Goal: Task Accomplishment & Management: Manage account settings

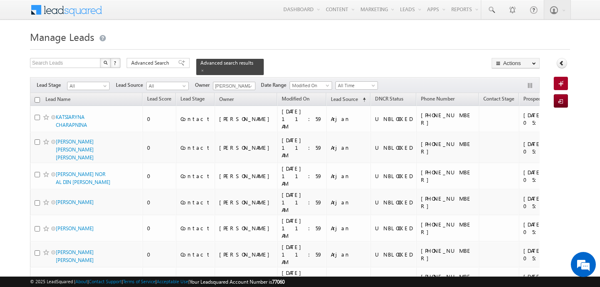
click at [38, 99] on input "checkbox" at bounding box center [37, 99] width 5 height 5
checkbox input "true"
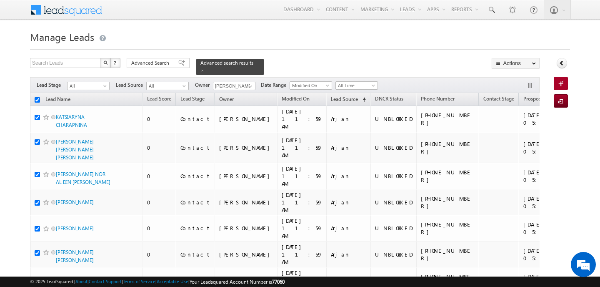
checkbox input "true"
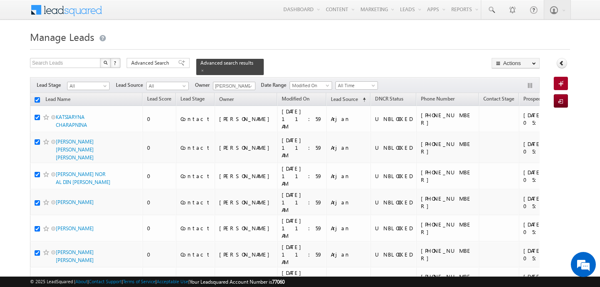
checkbox input "true"
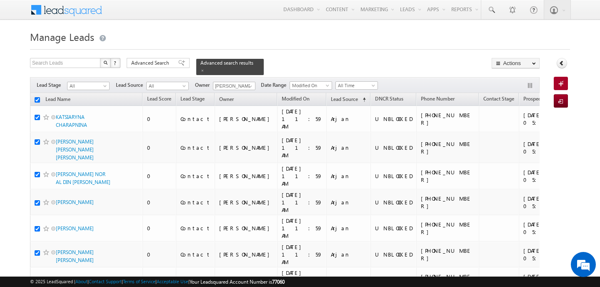
checkbox input "true"
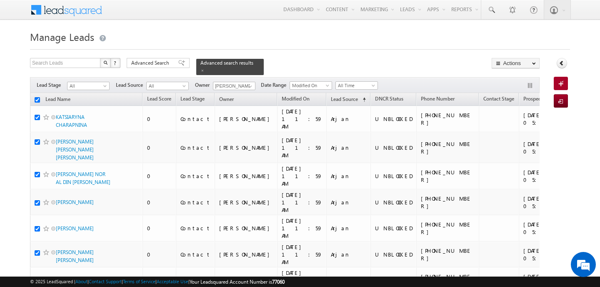
checkbox input "true"
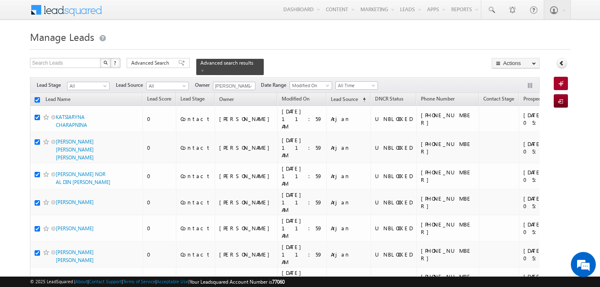
checkbox input "true"
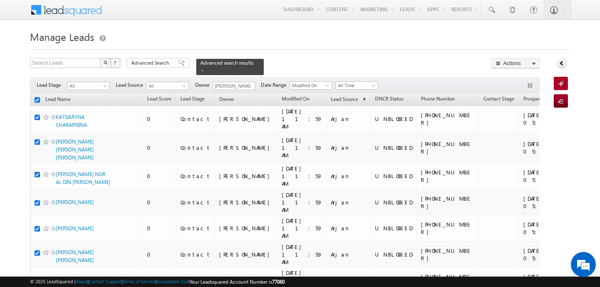
checkbox input "true"
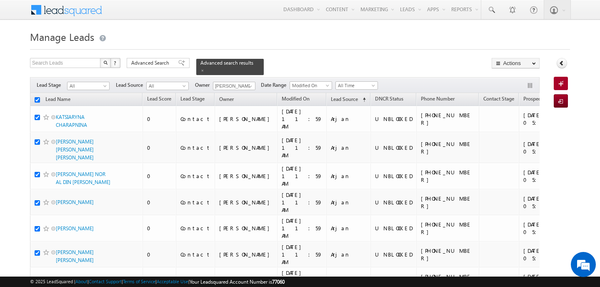
checkbox input "true"
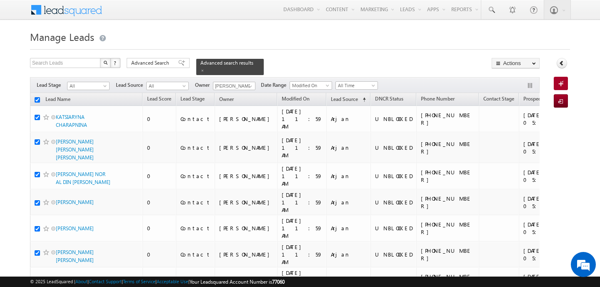
checkbox input "true"
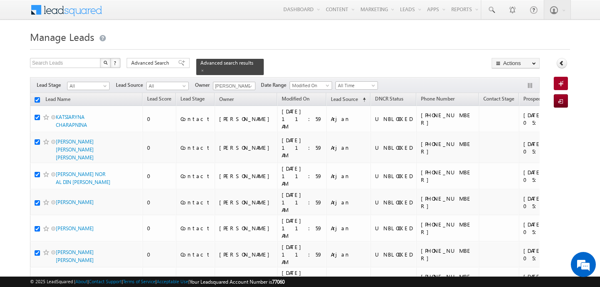
checkbox input "true"
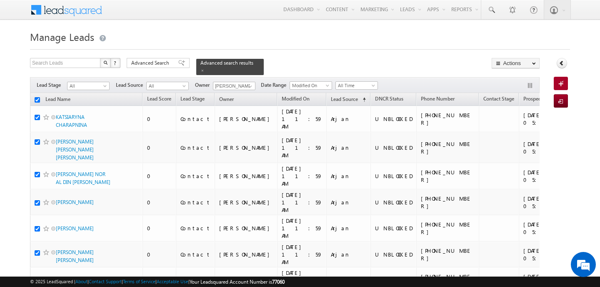
checkbox input "true"
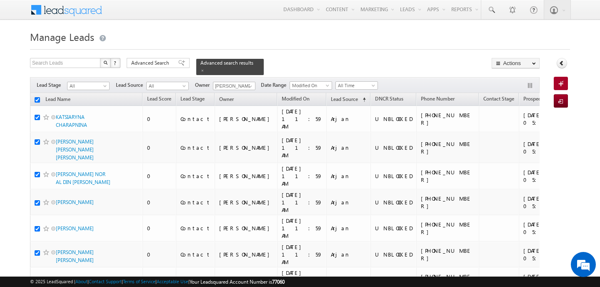
checkbox input "true"
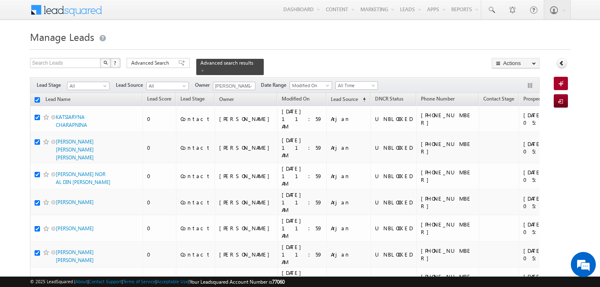
checkbox input "true"
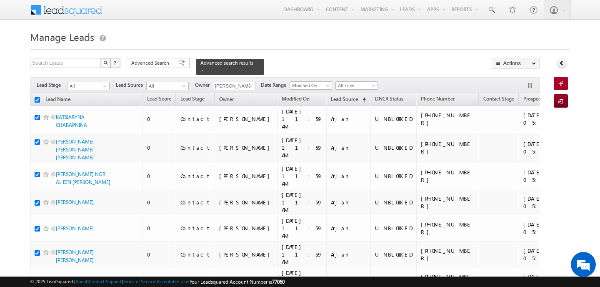
checkbox input "true"
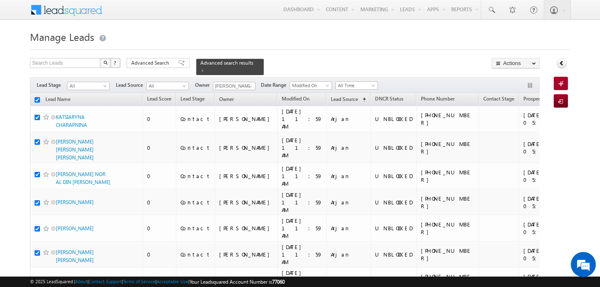
checkbox input "true"
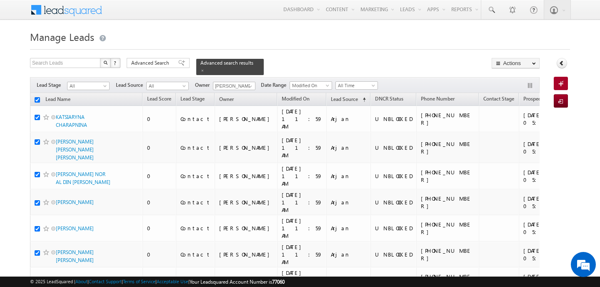
checkbox input "true"
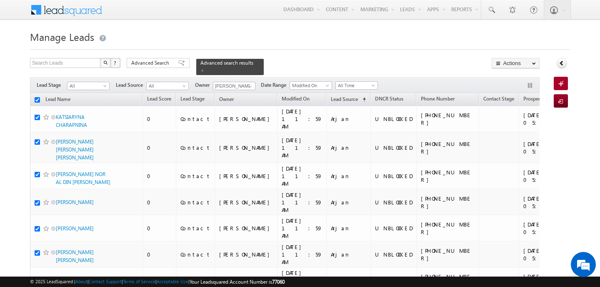
checkbox input "true"
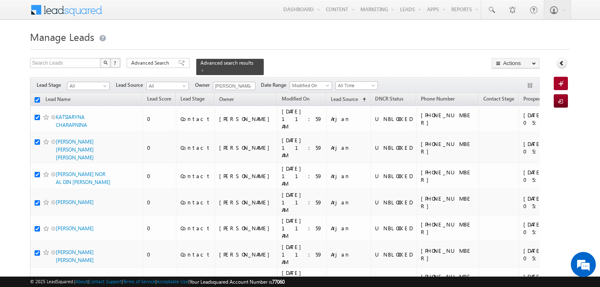
checkbox input "true"
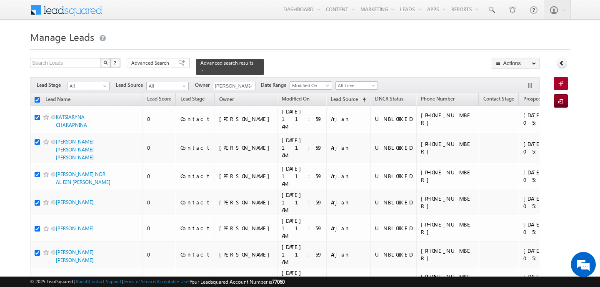
checkbox input "true"
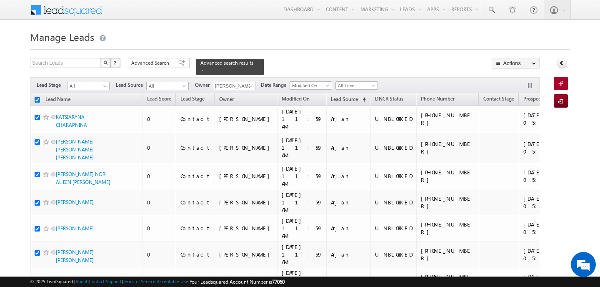
checkbox input "true"
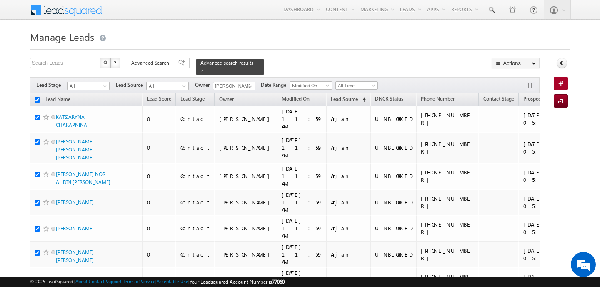
checkbox input "true"
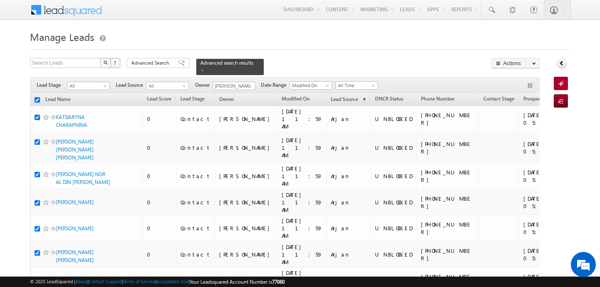
checkbox input "true"
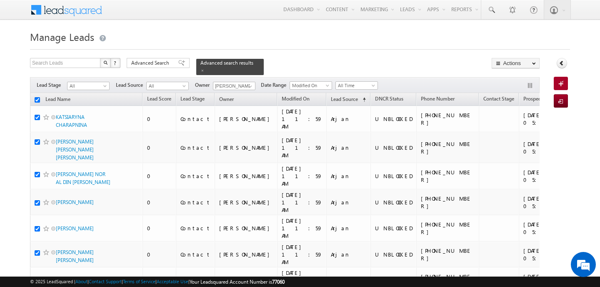
checkbox input "true"
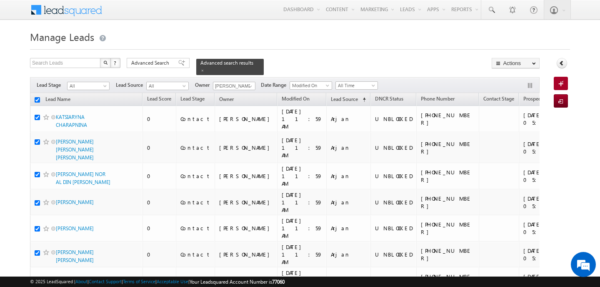
checkbox input "true"
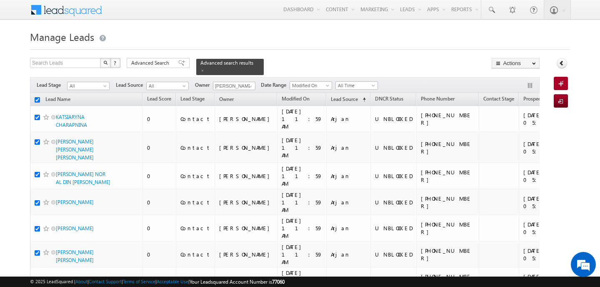
checkbox input "true"
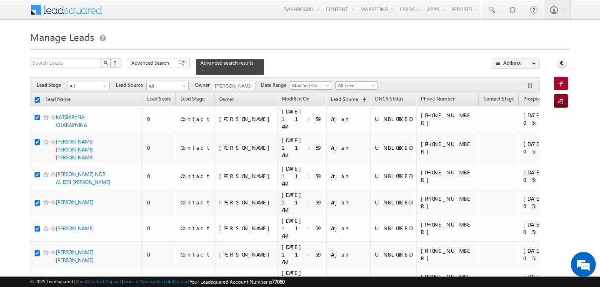
checkbox input "true"
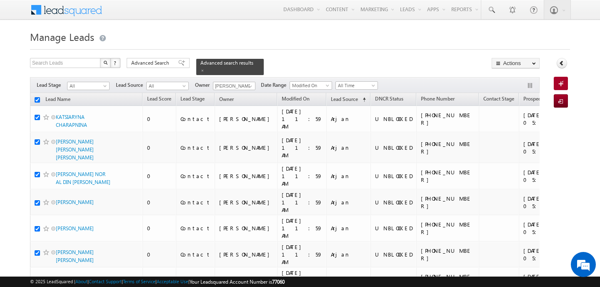
checkbox input "true"
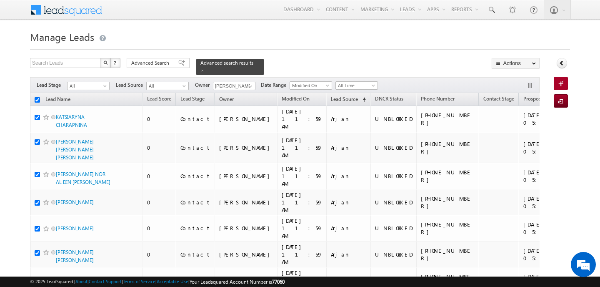
checkbox input "true"
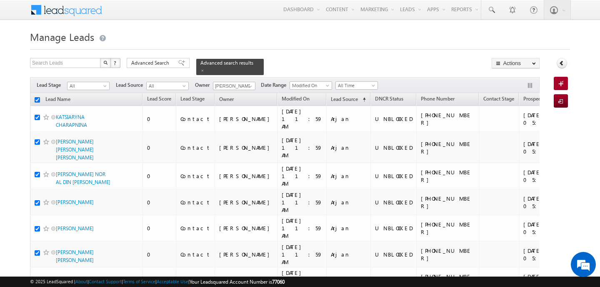
checkbox input "true"
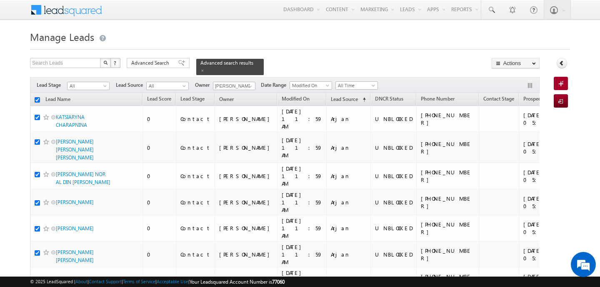
checkbox input "true"
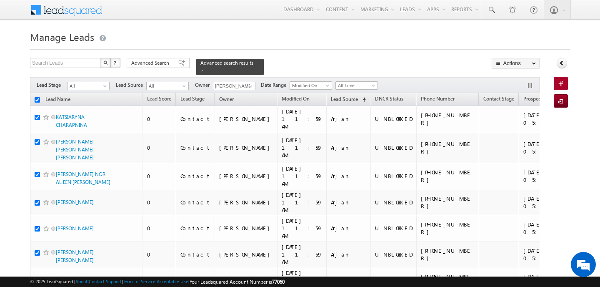
checkbox input "true"
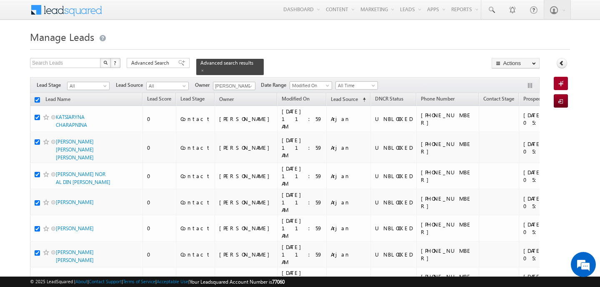
checkbox input "true"
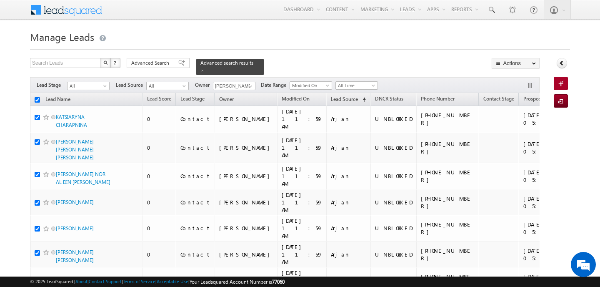
checkbox input "true"
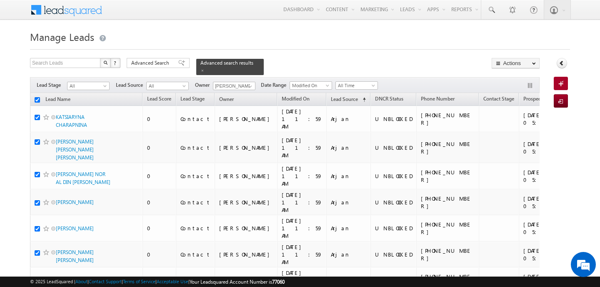
checkbox input "true"
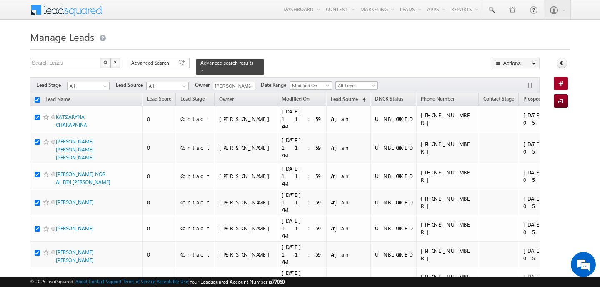
checkbox input "true"
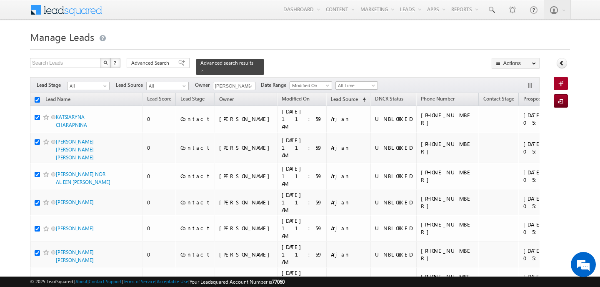
checkbox input "true"
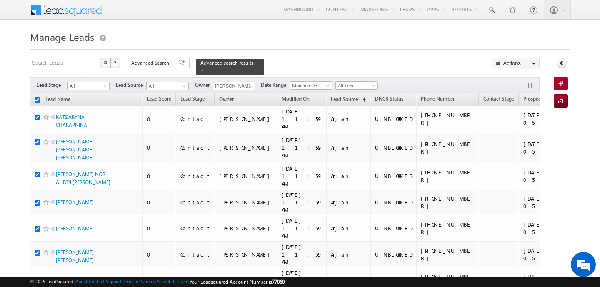
checkbox input "true"
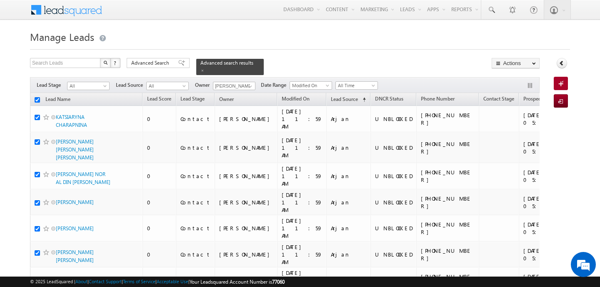
checkbox input "true"
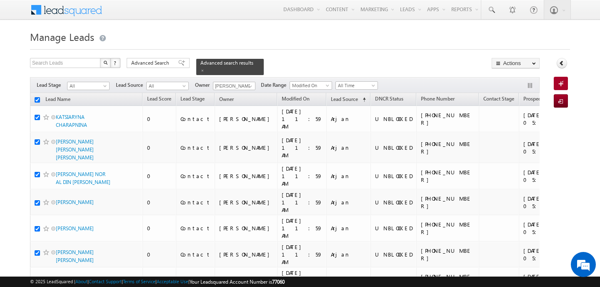
checkbox input "true"
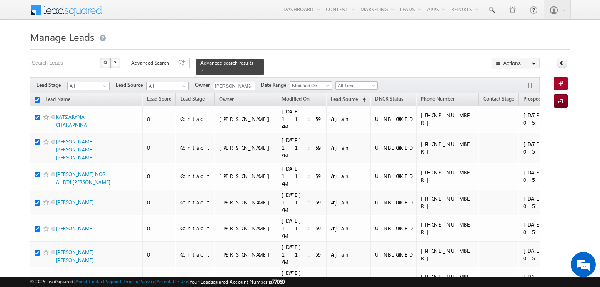
checkbox input "true"
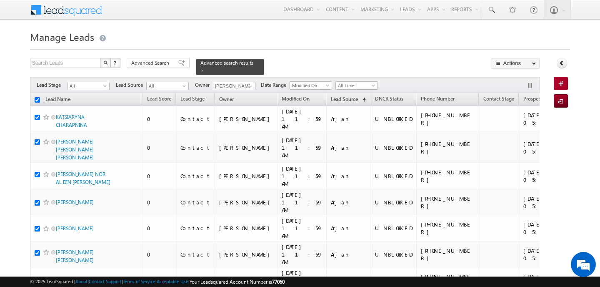
checkbox input "true"
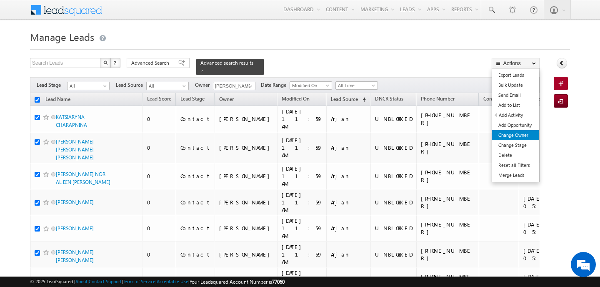
click at [519, 138] on link "Change Owner" at bounding box center [515, 135] width 47 height 10
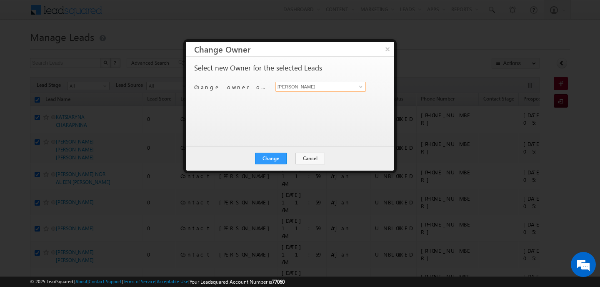
click at [296, 89] on input "[PERSON_NAME]" at bounding box center [320, 87] width 90 height 10
click at [296, 101] on span "[PERSON_NAME][EMAIL_ADDRESS][DOMAIN_NAME]" at bounding box center [316, 103] width 75 height 6
click at [279, 158] on button "Change" at bounding box center [271, 159] width 32 height 12
